Goal: Information Seeking & Learning: Learn about a topic

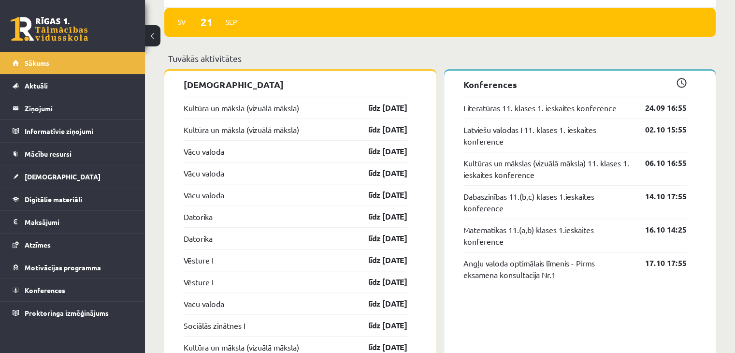
scroll to position [1014, 0]
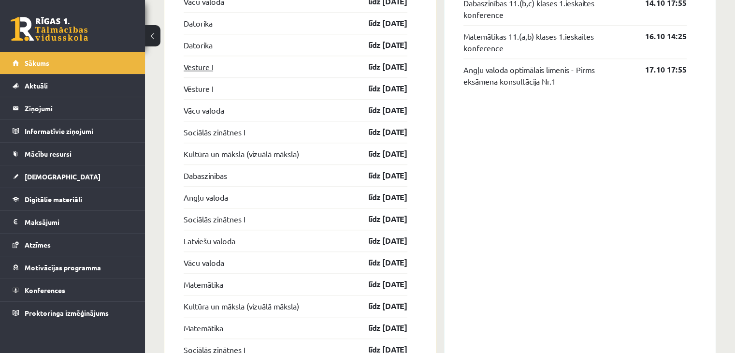
click at [193, 64] on link "Vēsture I" at bounding box center [198, 67] width 29 height 12
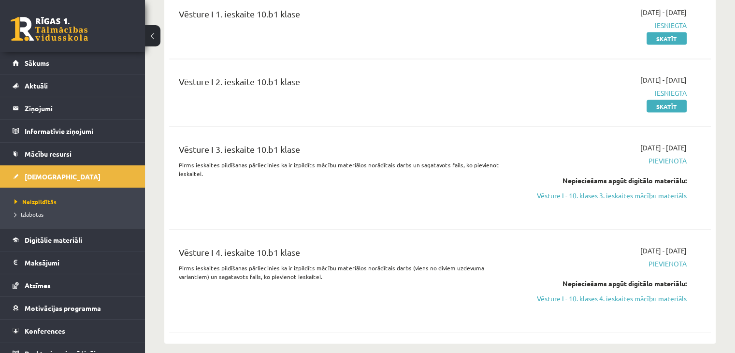
scroll to position [2029, 0]
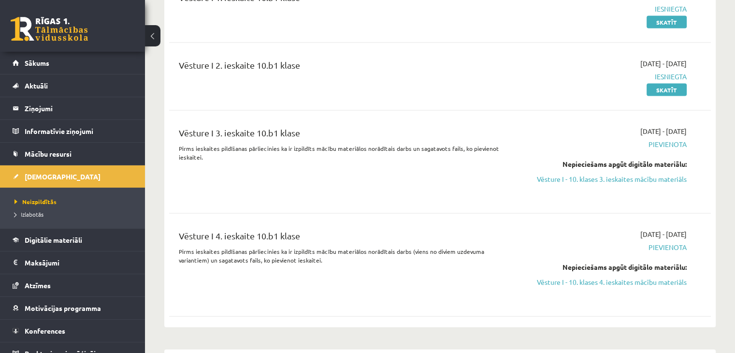
drag, startPoint x: 584, startPoint y: 134, endPoint x: 406, endPoint y: 51, distance: 196.7
click at [584, 174] on link "Vēsture I - 10. klases 3. ieskaites mācību materiāls" at bounding box center [606, 179] width 159 height 10
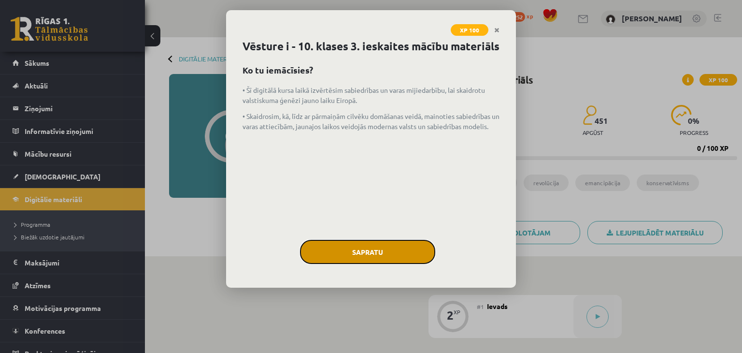
click at [382, 264] on button "Sapratu" at bounding box center [367, 252] width 135 height 24
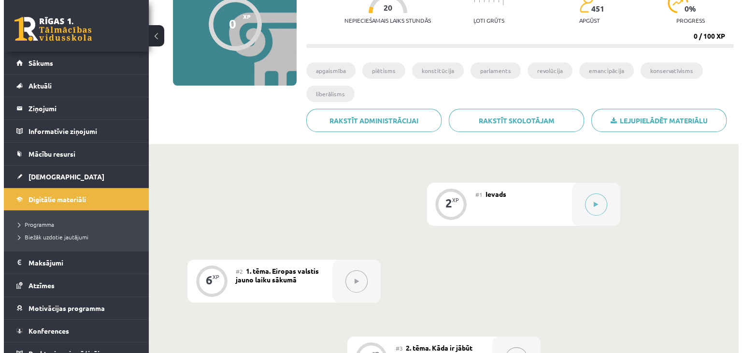
scroll to position [193, 0]
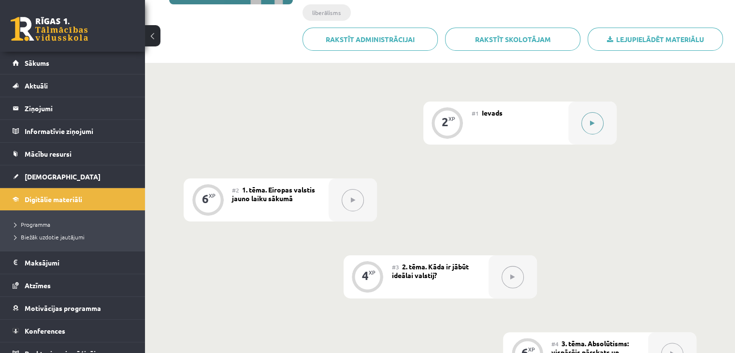
click at [591, 126] on button at bounding box center [592, 123] width 22 height 22
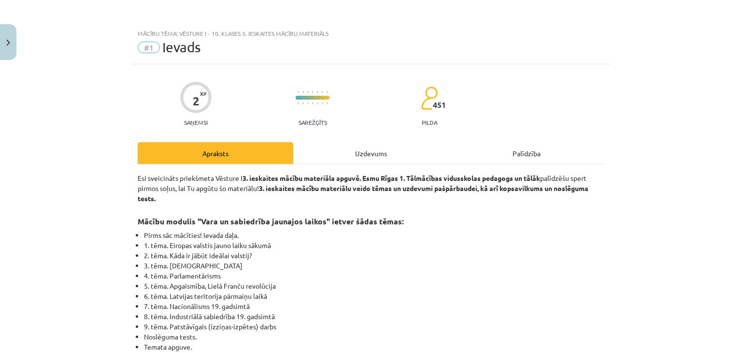
click at [357, 159] on div "Uzdevums" at bounding box center [371, 153] width 156 height 22
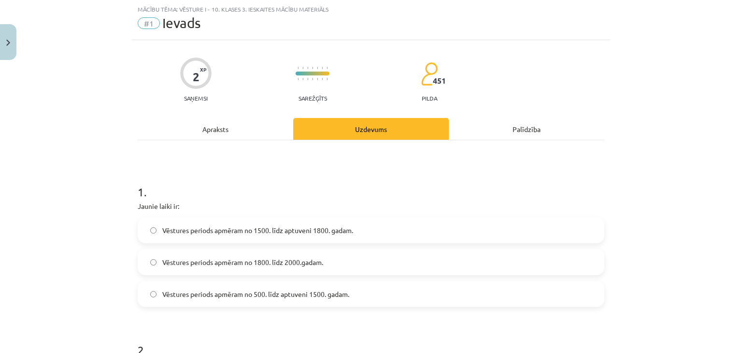
click at [201, 120] on div "Apraksts" at bounding box center [216, 129] width 156 height 22
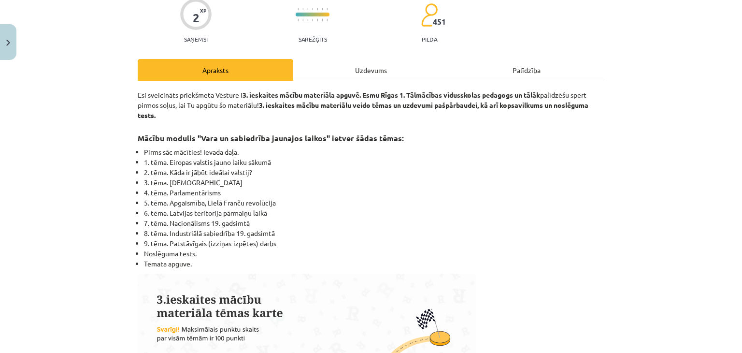
scroll to position [0, 0]
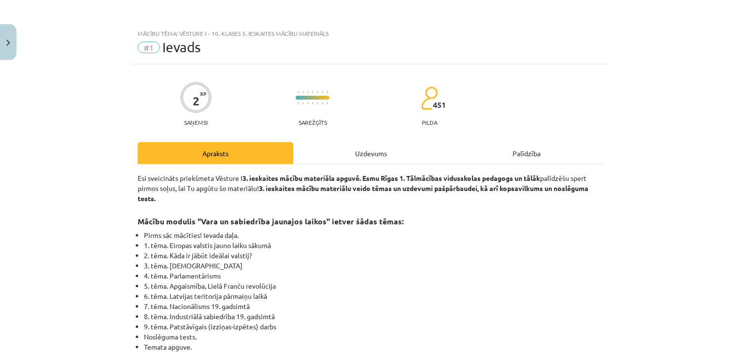
click at [366, 156] on div "Uzdevums" at bounding box center [371, 153] width 156 height 22
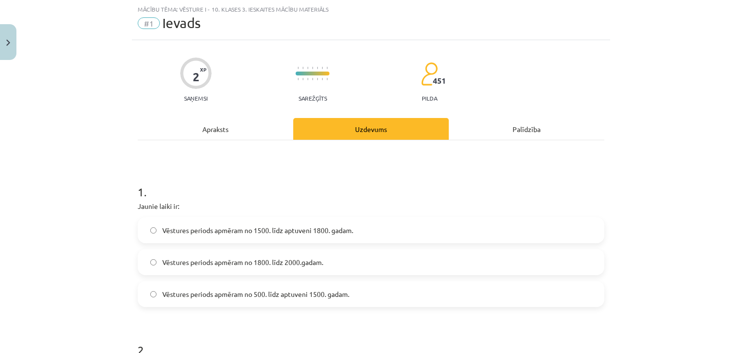
scroll to position [72, 0]
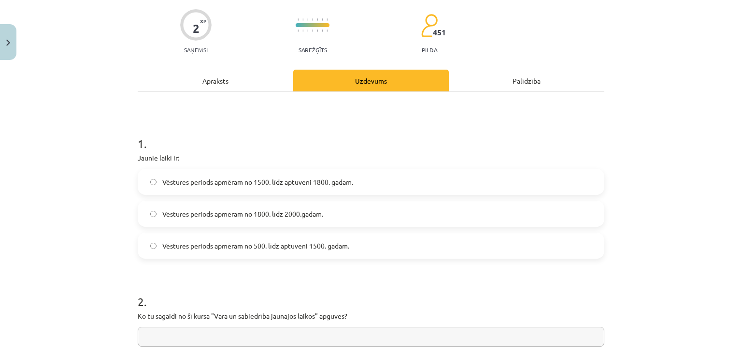
click at [293, 186] on span "Vēstures periods apmēram no 1500. līdz aptuveni 1800. gadam." at bounding box center [257, 182] width 191 height 10
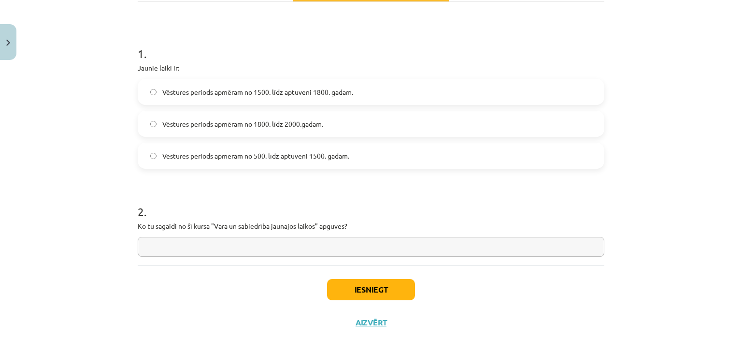
scroll to position [169, 0]
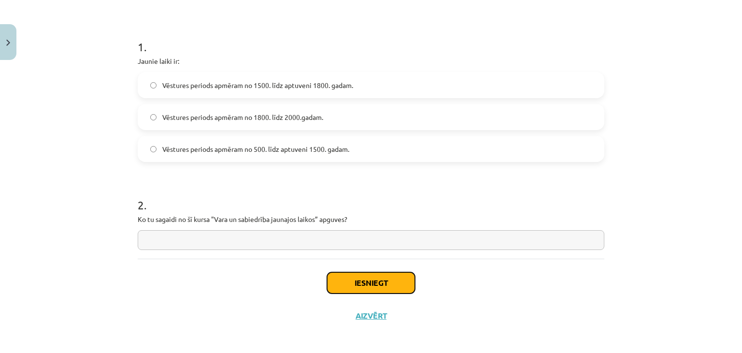
click at [350, 286] on button "Iesniegt" at bounding box center [371, 282] width 88 height 21
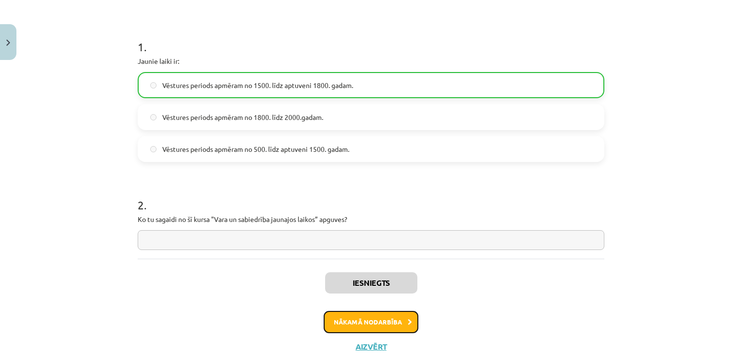
click at [361, 312] on button "Nākamā nodarbība" at bounding box center [371, 322] width 95 height 22
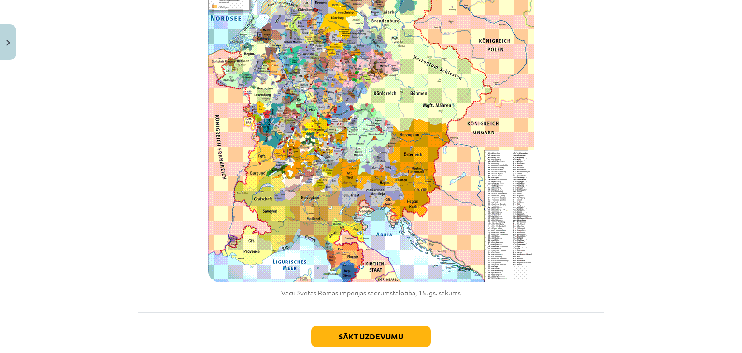
scroll to position [1153, 0]
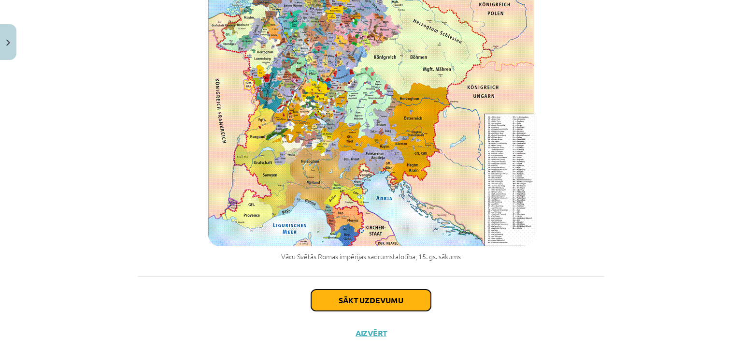
click at [361, 289] on button "Sākt uzdevumu" at bounding box center [371, 299] width 120 height 21
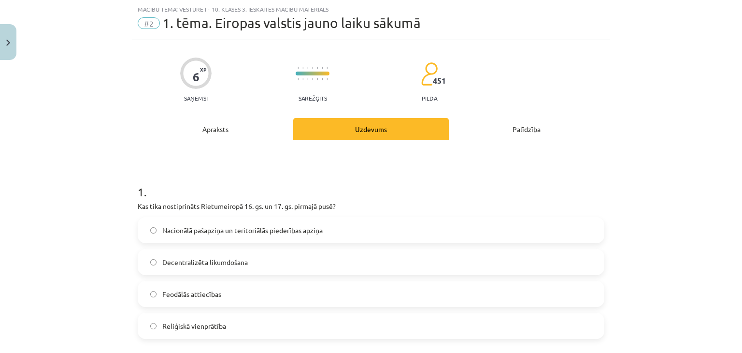
scroll to position [72, 0]
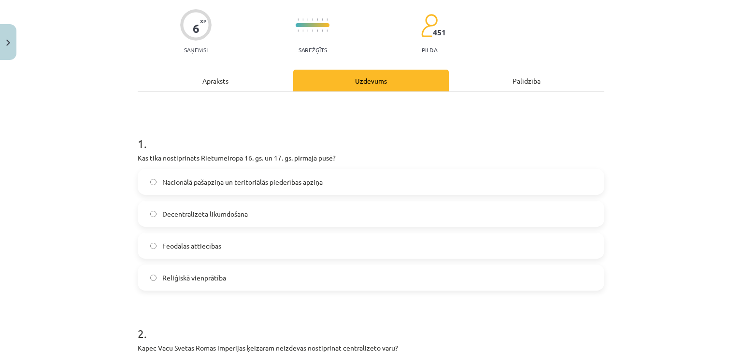
click at [265, 180] on span "Nacionālā pašapziņa un teritoriālās piederības apziņa" at bounding box center [242, 182] width 160 height 10
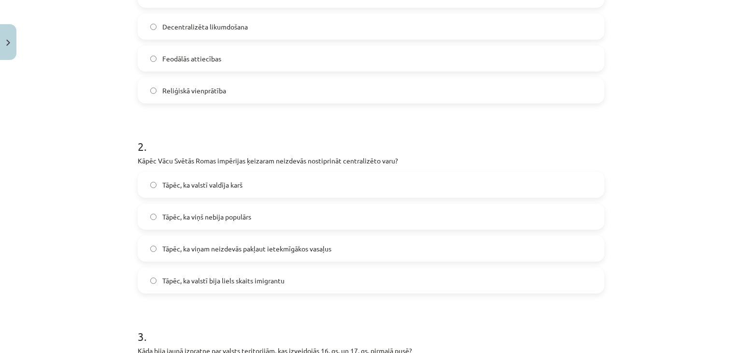
scroll to position [266, 0]
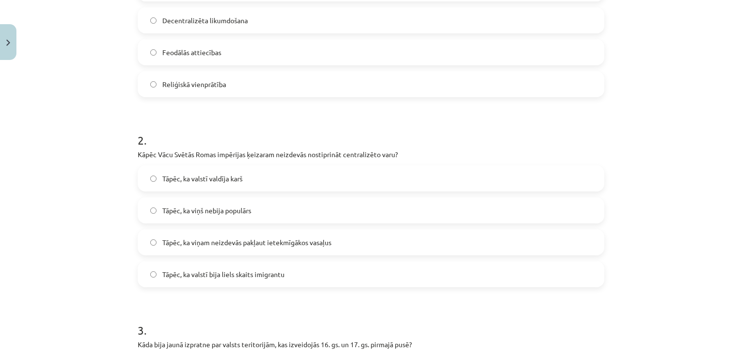
click at [242, 241] on span "Tāpēc, ka viņam neizdevās pakļaut ietekmīgākos vasaļus" at bounding box center [246, 242] width 169 height 10
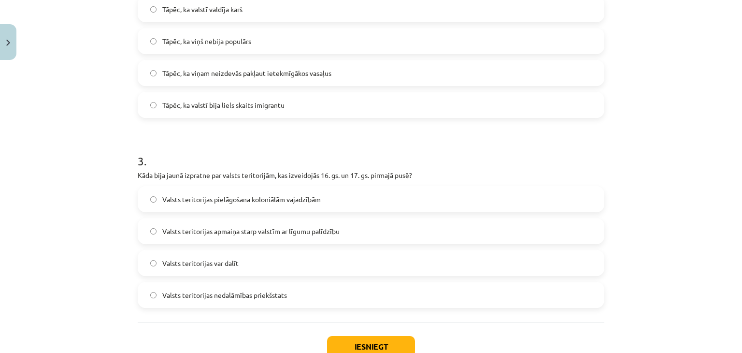
scroll to position [459, 0]
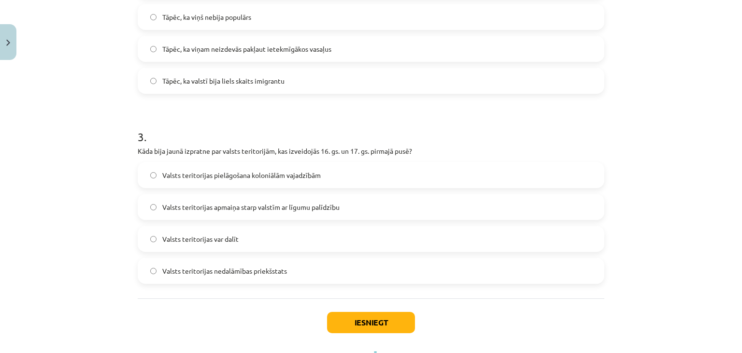
click at [278, 178] on span "Valsts teritorijas pielāgošana koloniālām vajadzībām" at bounding box center [241, 175] width 158 height 10
click at [382, 318] on button "Iesniegt" at bounding box center [371, 322] width 88 height 21
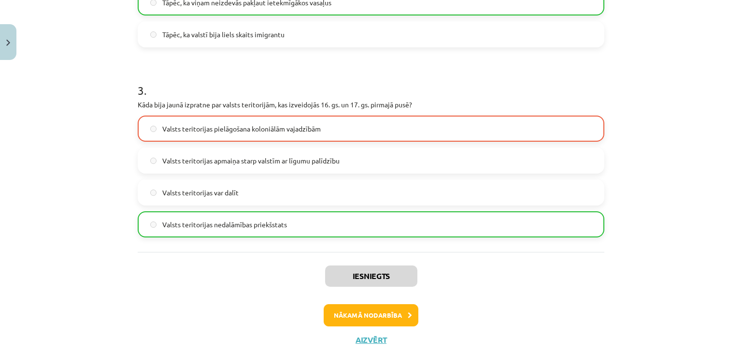
scroll to position [532, 0]
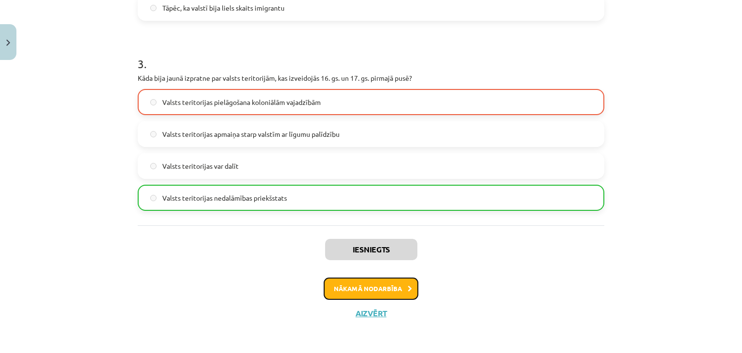
click at [376, 288] on button "Nākamā nodarbība" at bounding box center [371, 288] width 95 height 22
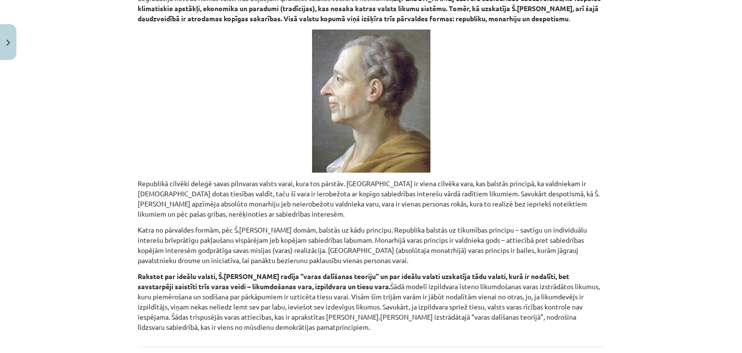
scroll to position [2192, 0]
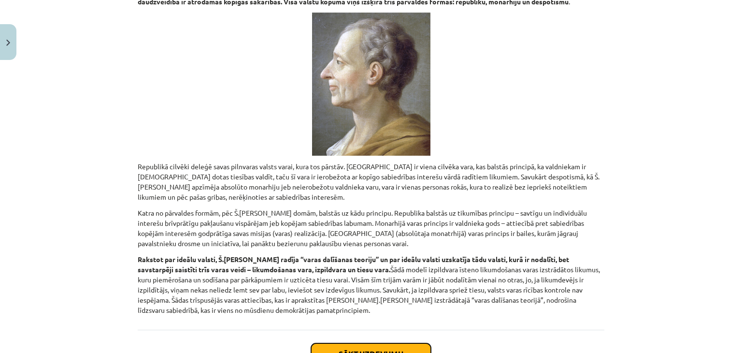
click at [389, 343] on button "Sākt uzdevumu" at bounding box center [371, 353] width 120 height 21
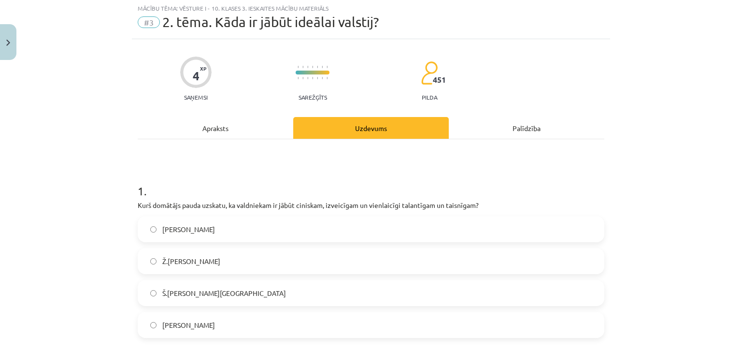
scroll to position [24, 0]
click at [256, 236] on label "[PERSON_NAME]" at bounding box center [371, 230] width 465 height 24
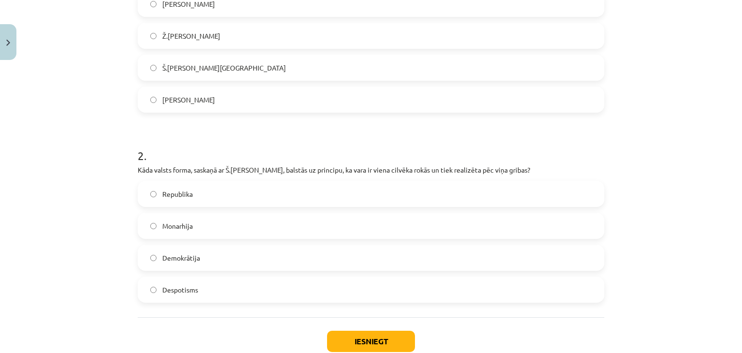
scroll to position [266, 0]
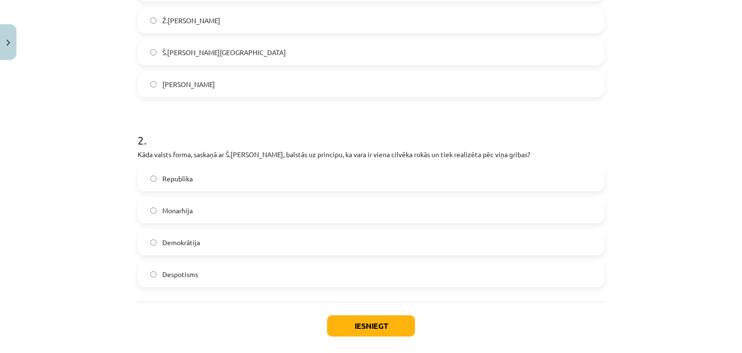
click at [195, 208] on label "Monarhija" at bounding box center [371, 210] width 465 height 24
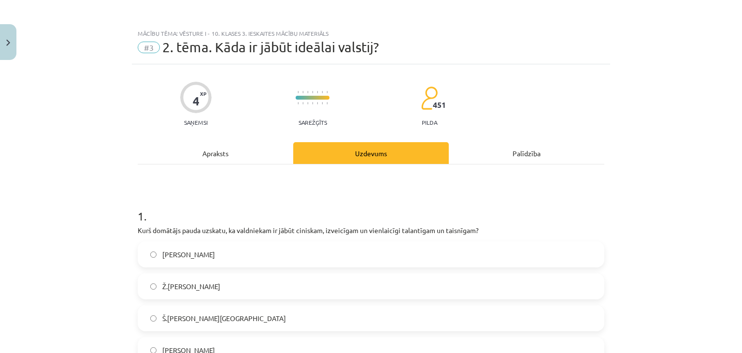
scroll to position [290, 0]
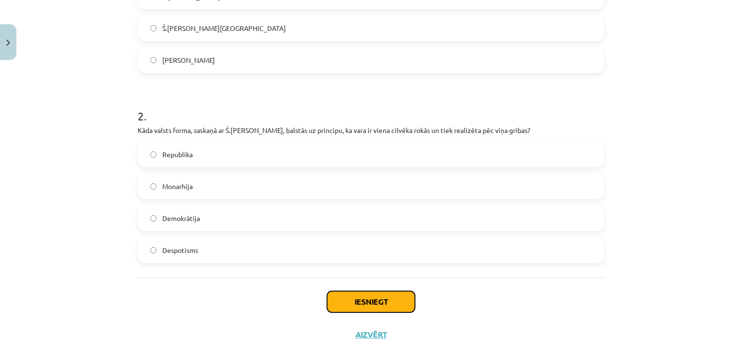
click at [370, 297] on button "Iesniegt" at bounding box center [371, 301] width 88 height 21
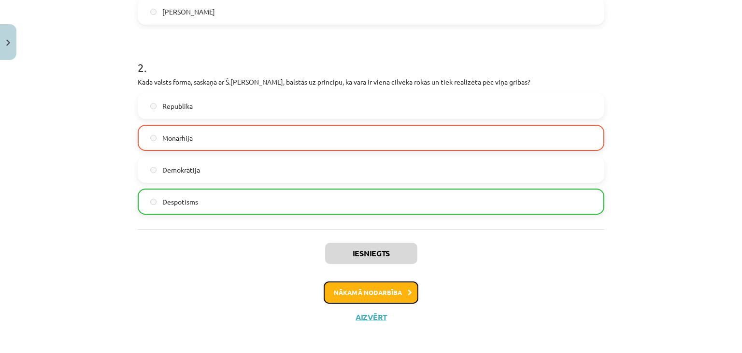
click at [395, 293] on button "Nākamā nodarbība" at bounding box center [371, 292] width 95 height 22
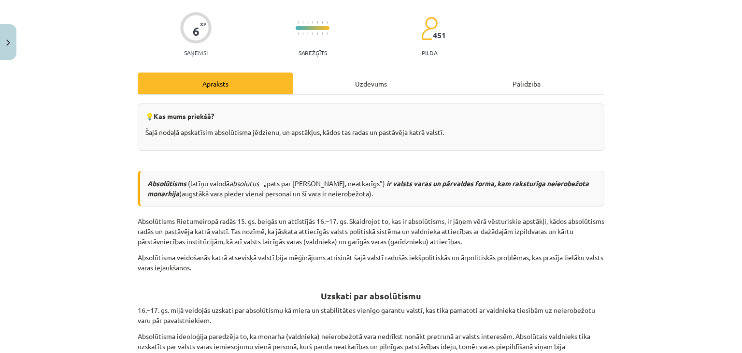
scroll to position [24, 0]
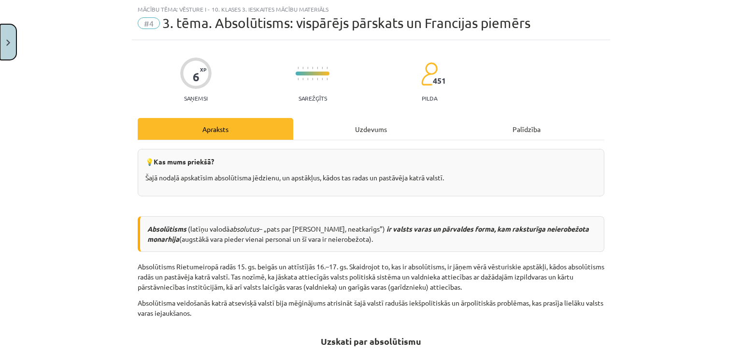
click at [15, 41] on button "Close" at bounding box center [8, 42] width 16 height 36
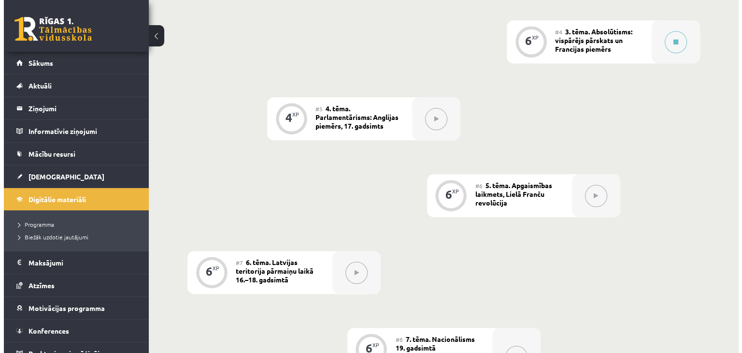
scroll to position [435, 0]
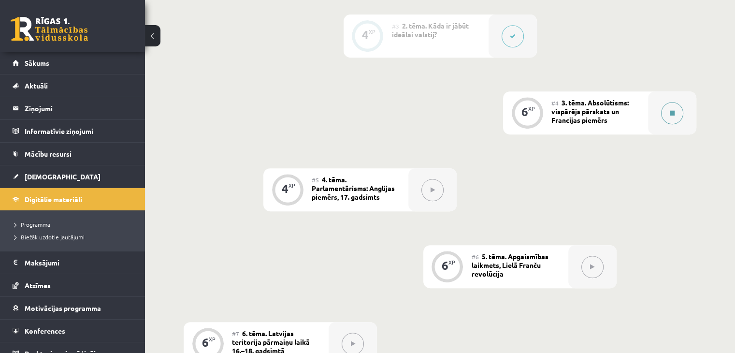
click at [670, 116] on icon at bounding box center [671, 113] width 5 height 6
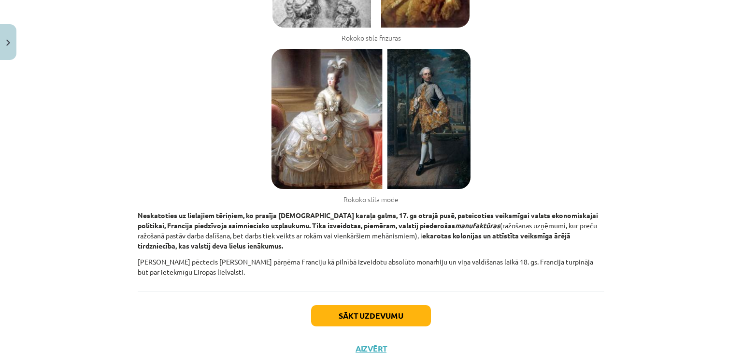
scroll to position [1941, 0]
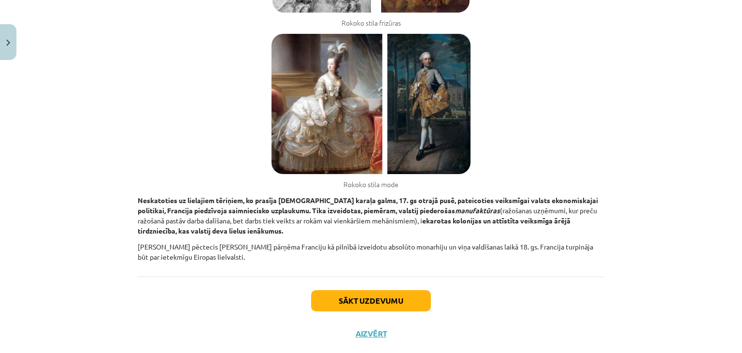
click at [654, 62] on div "Mācību tēma: Vēsture i - 10. klases 3. ieskaites mācību materiāls #4 ​3. tēma. …" at bounding box center [371, 176] width 742 height 353
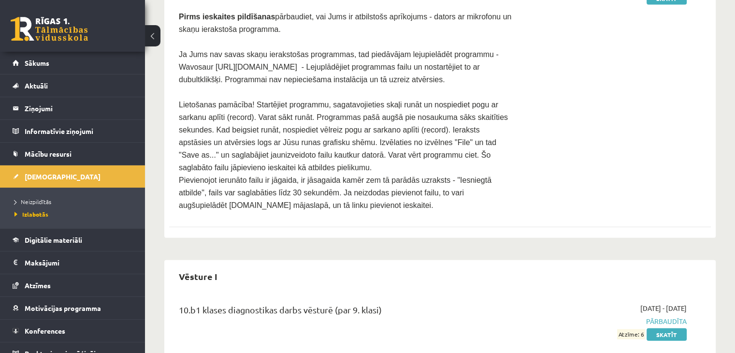
scroll to position [2203, 0]
